Goal: Task Accomplishment & Management: Manage account settings

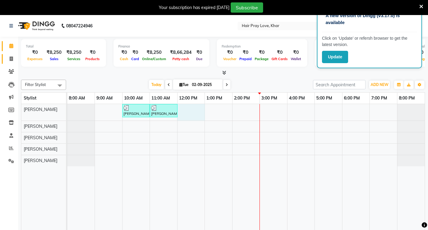
click at [192, 116] on div "[PERSON_NAME], TK01, 10:00 AM-11:00 AM, Refresh & Tone - Medium Hair [PERSON_NA…" at bounding box center [245, 171] width 357 height 134
select select "54376"
select select "tentative"
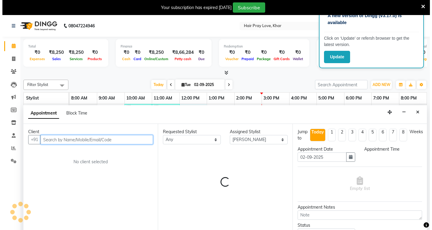
scroll to position [15, 0]
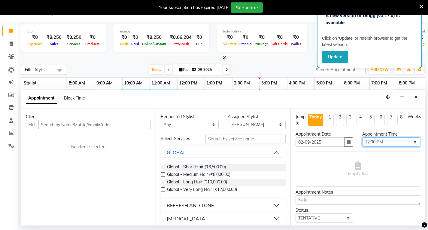
click at [397, 143] on select "Select 09:00 AM 09:15 AM 09:30 AM 09:45 AM 10:00 AM 10:15 AM 10:30 AM 10:45 AM …" at bounding box center [391, 141] width 58 height 9
select select "750"
click at [362, 137] on select "Select 09:00 AM 09:15 AM 09:30 AM 09:45 AM 10:00 AM 10:15 AM 10:30 AM 10:45 AM …" at bounding box center [391, 141] width 58 height 9
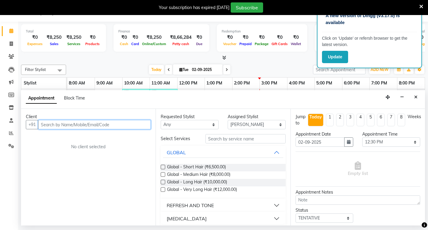
click at [140, 127] on input "text" at bounding box center [94, 124] width 113 height 9
click at [101, 123] on input "text" at bounding box center [94, 124] width 113 height 9
type input "8879213140"
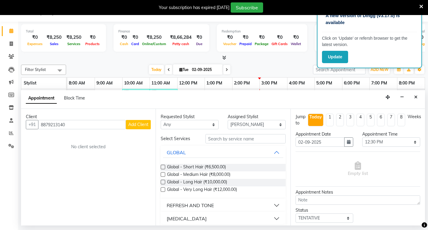
click at [135, 127] on span "Add Client" at bounding box center [138, 124] width 20 height 5
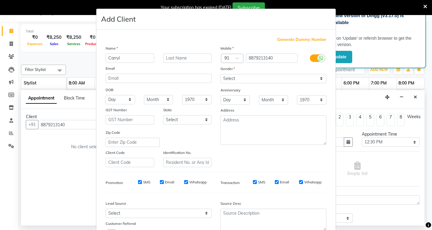
type input "Carryl"
click at [171, 53] on div "Name" at bounding box center [158, 49] width 115 height 8
click at [171, 54] on input "text" at bounding box center [187, 57] width 49 height 9
type input "[PERSON_NAME]"
click at [222, 77] on select "Select [DEMOGRAPHIC_DATA] [DEMOGRAPHIC_DATA] Other Prefer Not To Say" at bounding box center [274, 78] width 106 height 9
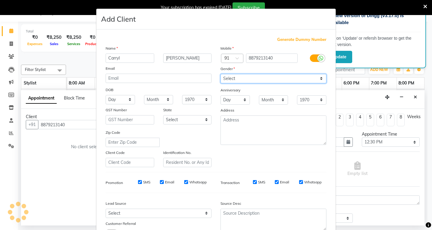
select select "[DEMOGRAPHIC_DATA]"
click at [221, 74] on select "Select [DEMOGRAPHIC_DATA] [DEMOGRAPHIC_DATA] Other Prefer Not To Say" at bounding box center [274, 78] width 106 height 9
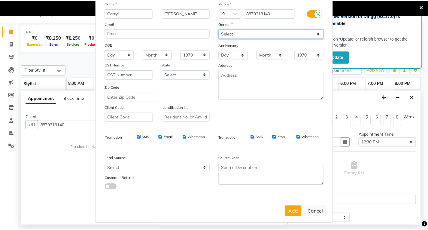
scroll to position [47, 0]
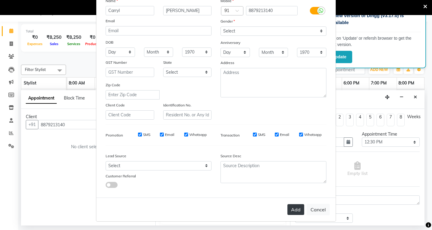
click at [296, 211] on button "Add" at bounding box center [295, 209] width 17 height 11
select select
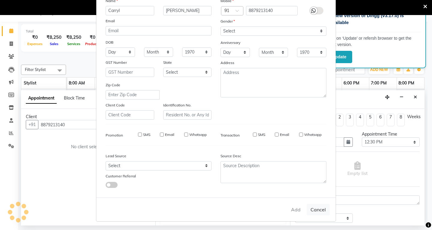
select select
checkbox input "false"
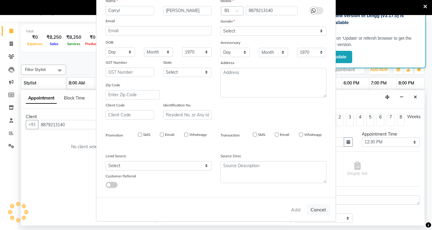
checkbox input "false"
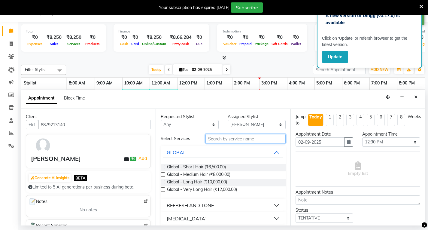
click at [230, 138] on input "text" at bounding box center [245, 138] width 80 height 9
type input "[MEDICAL_DATA]"
click at [214, 203] on button "BALAYAGE" at bounding box center [223, 205] width 120 height 11
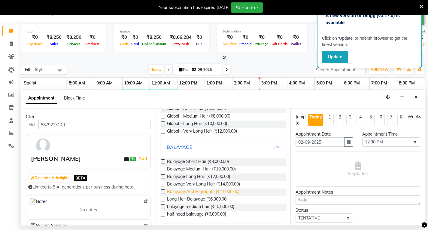
scroll to position [60, 0]
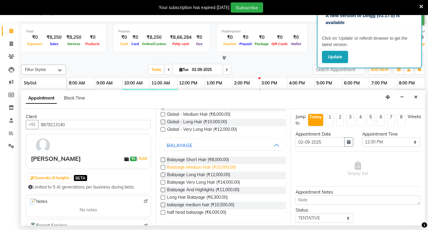
click at [220, 166] on span "Balayage Medium Hair (₹10,000.00)" at bounding box center [201, 168] width 69 height 8
checkbox input "false"
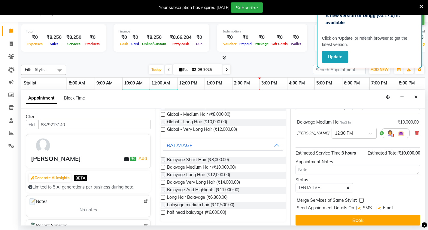
scroll to position [42, 0]
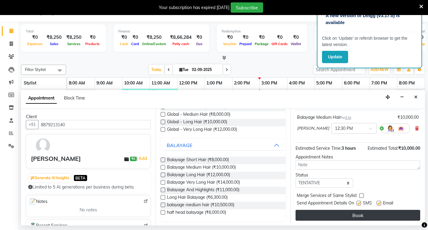
click at [353, 216] on button "Book" at bounding box center [357, 214] width 125 height 11
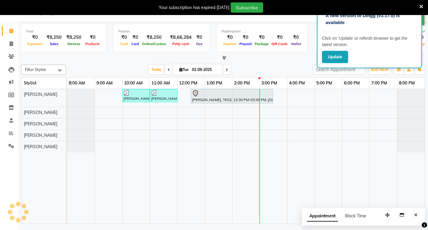
scroll to position [0, 0]
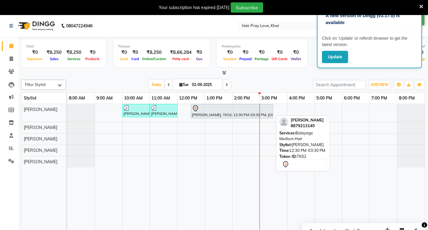
click at [202, 113] on div "[PERSON_NAME], TK02, 12:30 PM-03:30 PM, [GEOGRAPHIC_DATA] Medium Hair" at bounding box center [231, 111] width 81 height 13
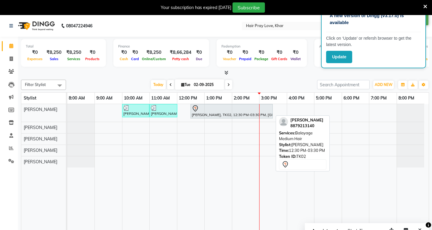
select select "7"
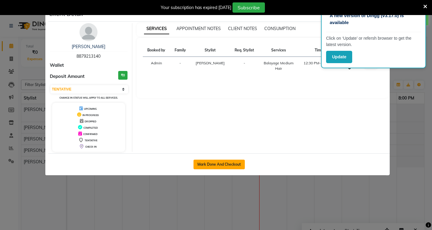
click at [220, 164] on button "Mark Done And Checkout" at bounding box center [219, 164] width 51 height 10
select select "6919"
select select "service"
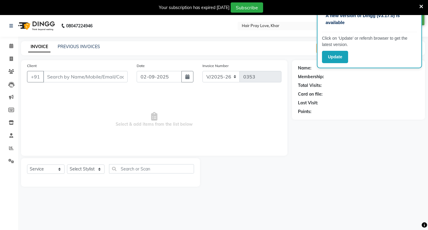
type input "8879213140"
select select "54376"
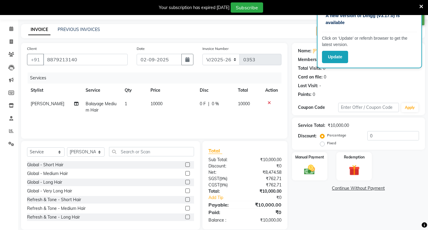
scroll to position [26, 0]
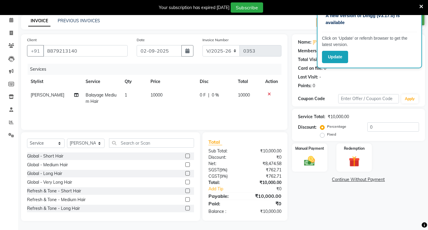
click at [150, 96] on span "10000" at bounding box center [156, 94] width 12 height 5
select select "54376"
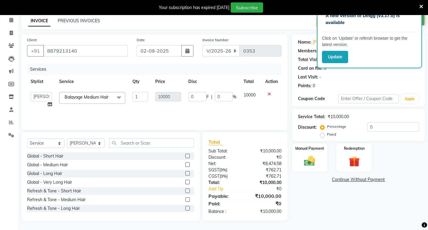
click at [153, 96] on td "10000" at bounding box center [168, 99] width 33 height 23
click at [104, 100] on span "Balayage Medium Hair x" at bounding box center [88, 97] width 50 height 6
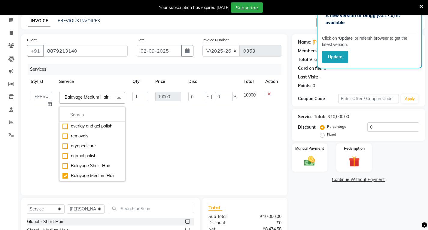
scroll to position [810, 0]
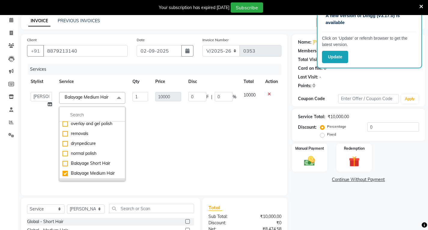
click at [87, 180] on div "Balayage Long Hair" at bounding box center [91, 183] width 59 height 6
checkbox input "false"
checkbox input "true"
click at [205, 131] on td "0 F | 0 %" at bounding box center [212, 136] width 55 height 96
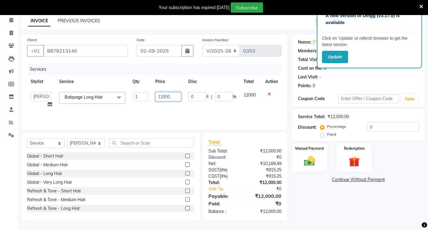
click at [171, 99] on input "12000" at bounding box center [168, 96] width 26 height 9
drag, startPoint x: 171, startPoint y: 99, endPoint x: 142, endPoint y: 96, distance: 29.2
click at [142, 96] on tr "[PERSON_NAME] [PERSON_NAME] [PERSON_NAME] [PERSON_NAME] Long Hair x Global - Sh…" at bounding box center [154, 99] width 254 height 23
type input "8000"
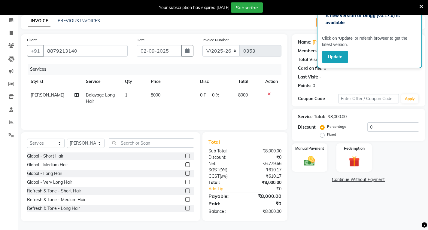
click at [309, 200] on div "Name: [PERSON_NAME] Membership: No Active Membership Total Visits: 0 Card on fi…" at bounding box center [360, 127] width 137 height 186
click at [315, 162] on img at bounding box center [309, 160] width 18 height 13
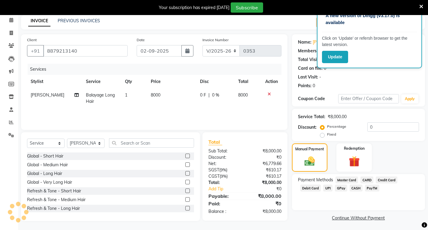
click at [335, 187] on span "GPay" at bounding box center [341, 187] width 12 height 7
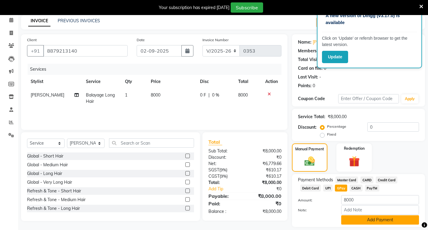
click at [353, 218] on button "Add Payment" at bounding box center [380, 219] width 78 height 9
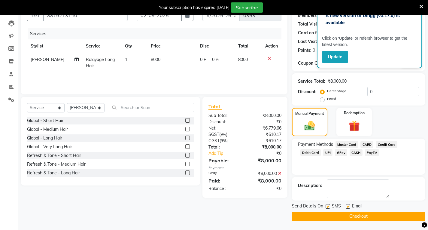
click at [301, 217] on button "Checkout" at bounding box center [358, 215] width 133 height 9
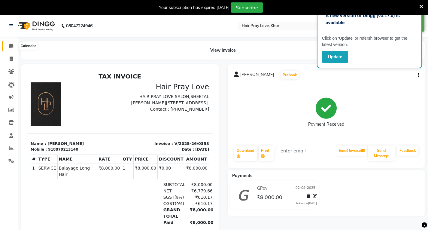
click at [13, 48] on icon at bounding box center [11, 46] width 4 height 5
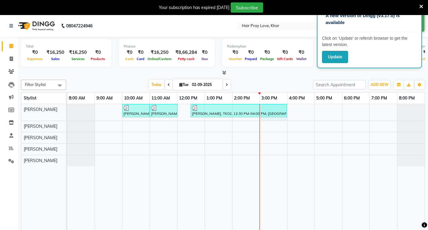
click at [264, 119] on div "[PERSON_NAME], TK01, 10:00 AM-11:00 AM, Refresh & Tone - Medium Hair [PERSON_NA…" at bounding box center [245, 171] width 357 height 134
select select "54376"
select select "900"
select select "tentative"
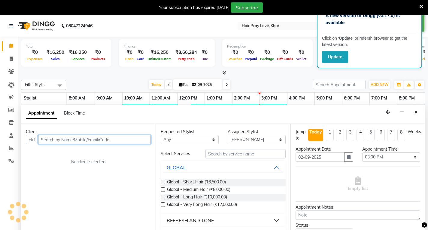
scroll to position [15, 0]
